Goal: Task Accomplishment & Management: Manage account settings

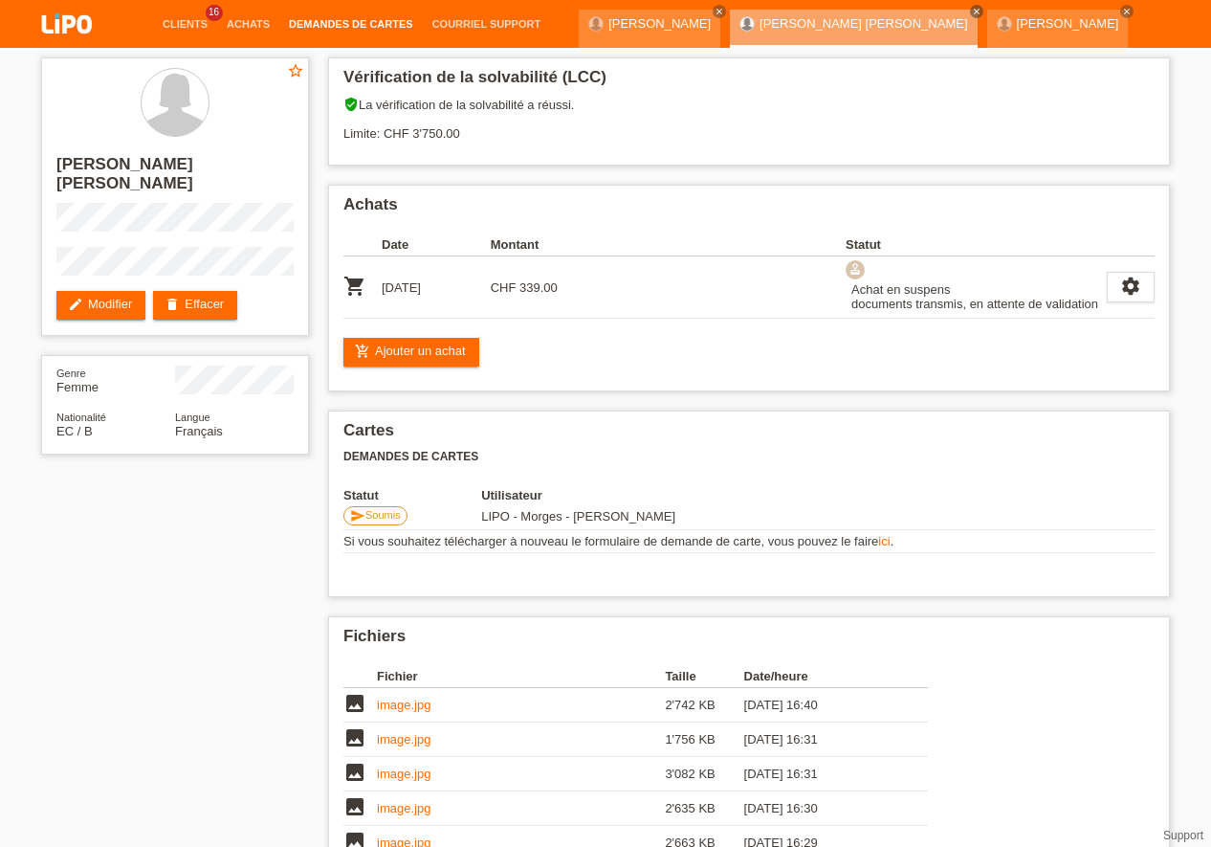
click at [339, 21] on link "Demandes de cartes" at bounding box center [351, 23] width 144 height 11
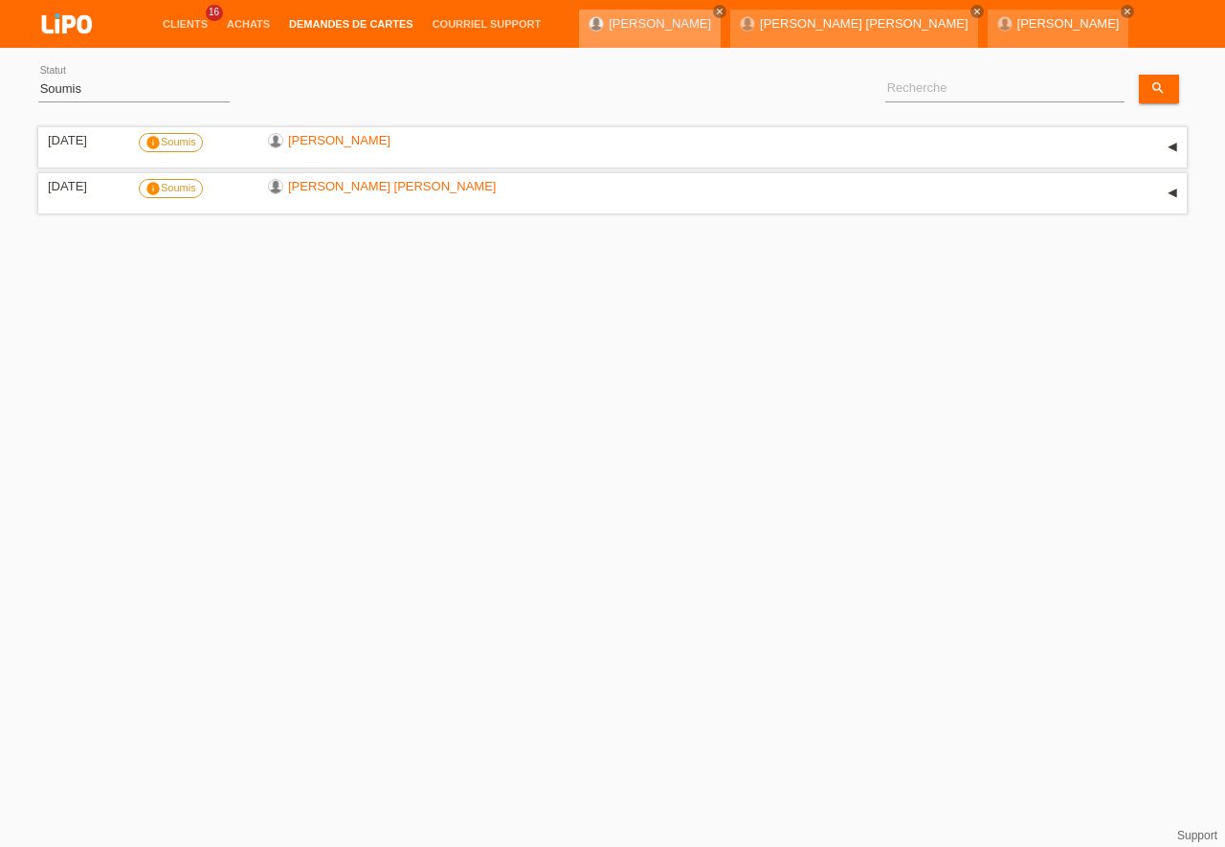
click at [618, 24] on link "[PERSON_NAME]" at bounding box center [660, 23] width 102 height 14
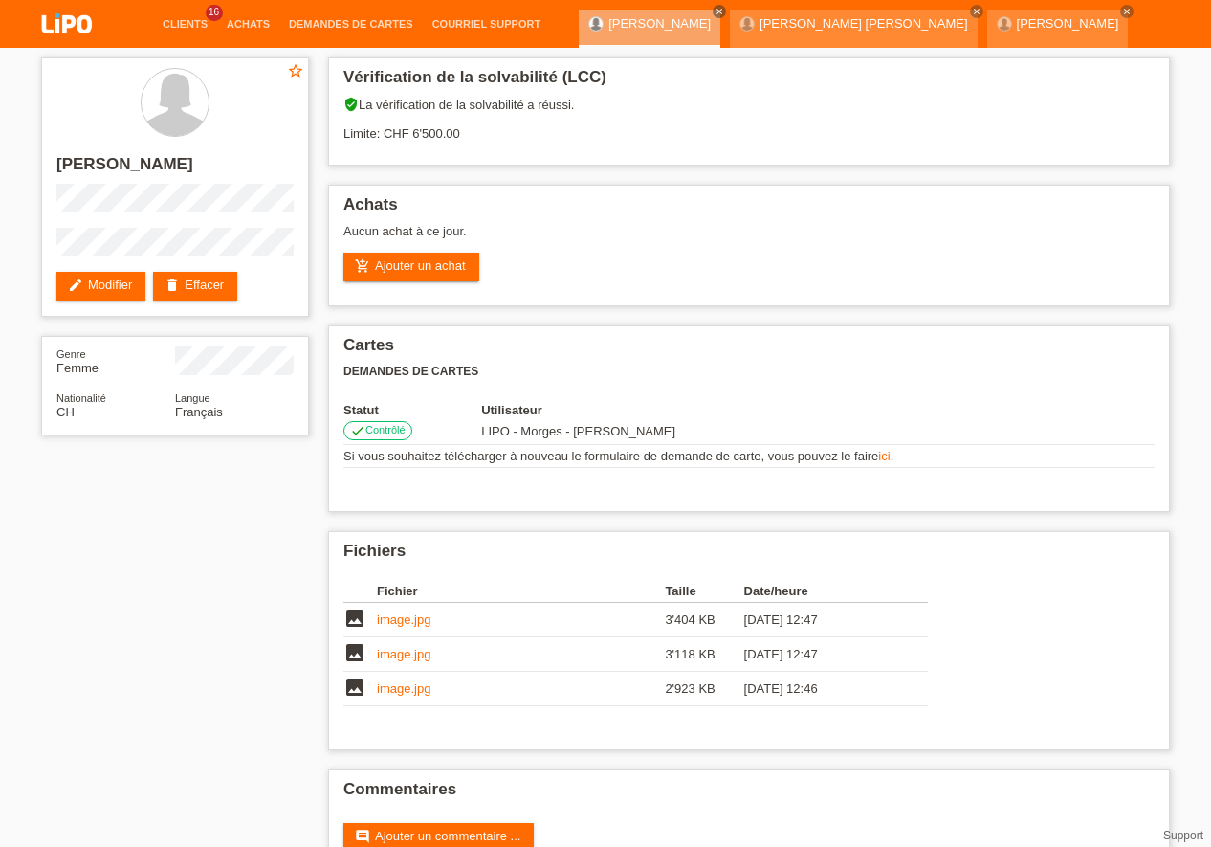
click at [618, 24] on link "[PERSON_NAME]" at bounding box center [660, 23] width 102 height 14
click at [810, 34] on div "MAYRA VELASQUEZ PINARGOTE close" at bounding box center [853, 29] width 247 height 38
click at [810, 19] on link "[PERSON_NAME] [PERSON_NAME]" at bounding box center [864, 23] width 208 height 14
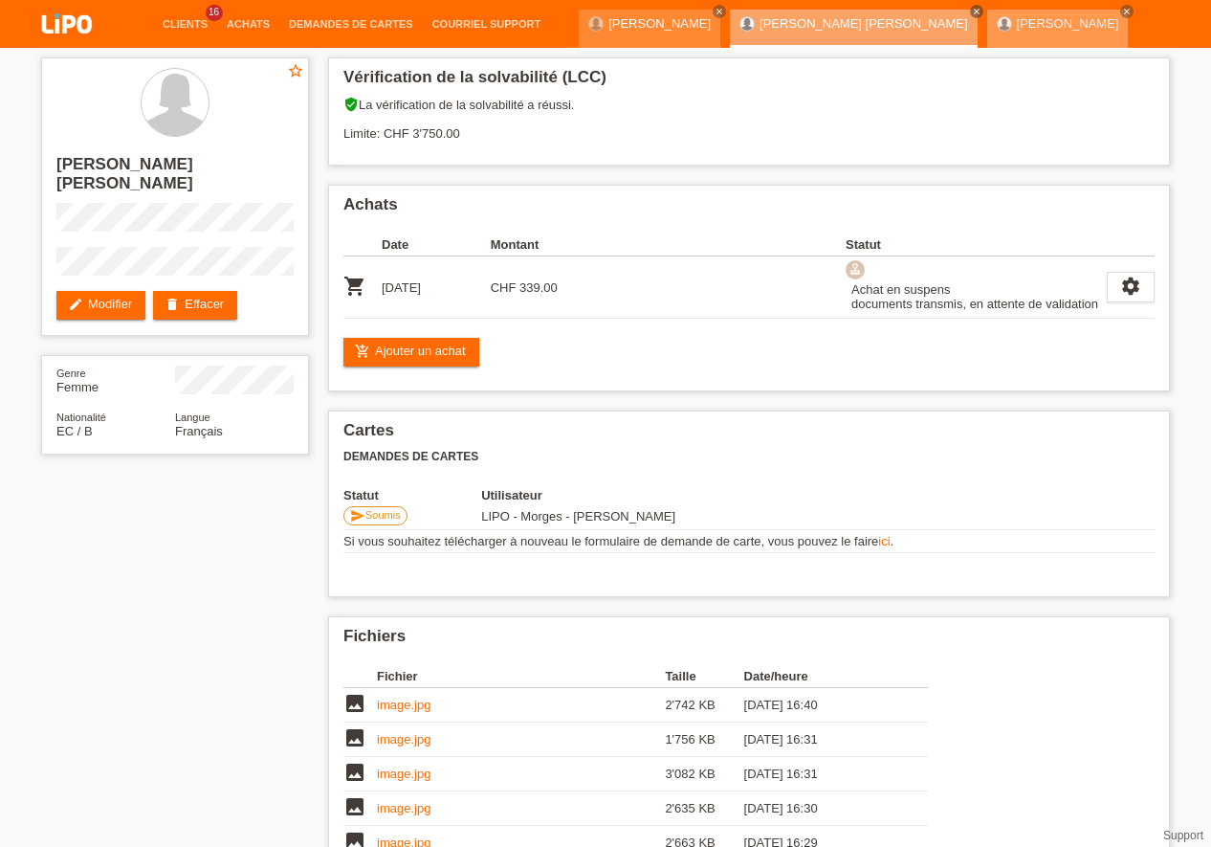
click at [993, 28] on div "JAMEL AHANSAL close" at bounding box center [1059, 29] width 142 height 38
click at [1017, 26] on link "[PERSON_NAME]" at bounding box center [1068, 23] width 102 height 14
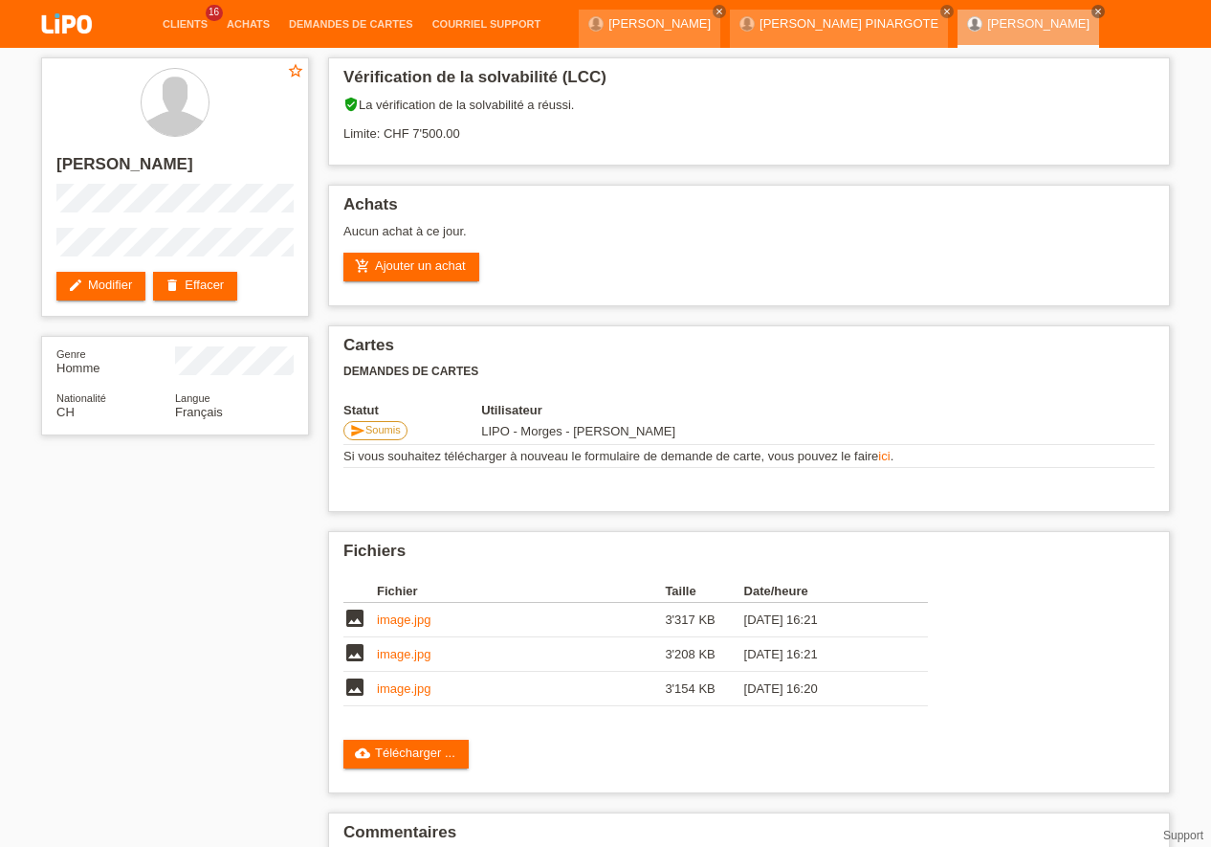
click at [284, 598] on div "star_border [PERSON_NAME] edit Modifier delete Effacer Genre Homme Nationalité …" at bounding box center [606, 493] width 1148 height 891
